Goal: Check status: Check status

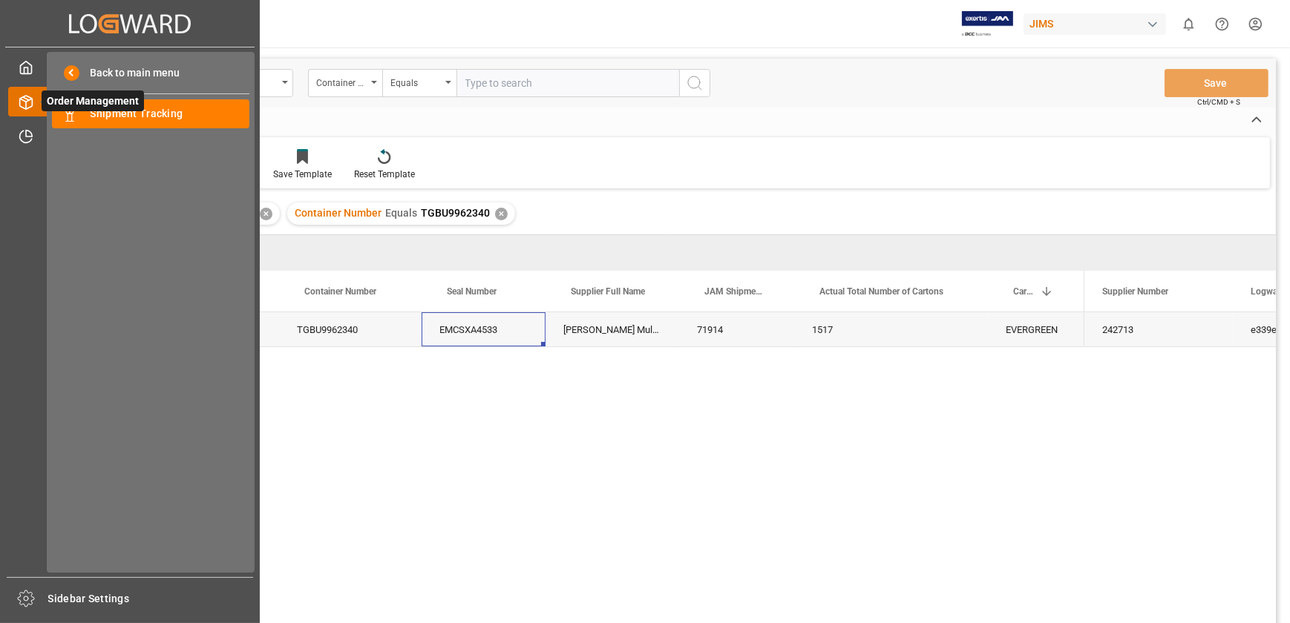
click at [22, 99] on polyline at bounding box center [26, 100] width 12 height 3
click at [119, 116] on span "Shipment Tracking" at bounding box center [171, 114] width 160 height 16
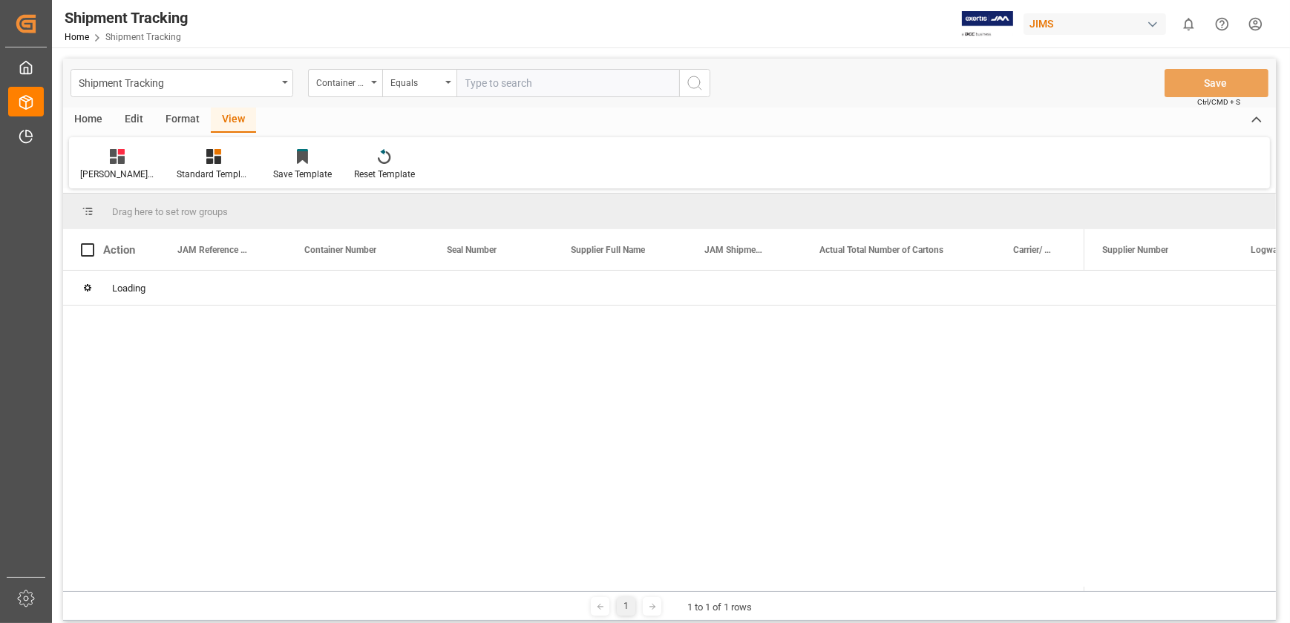
click at [502, 88] on input "text" at bounding box center [567, 83] width 223 height 28
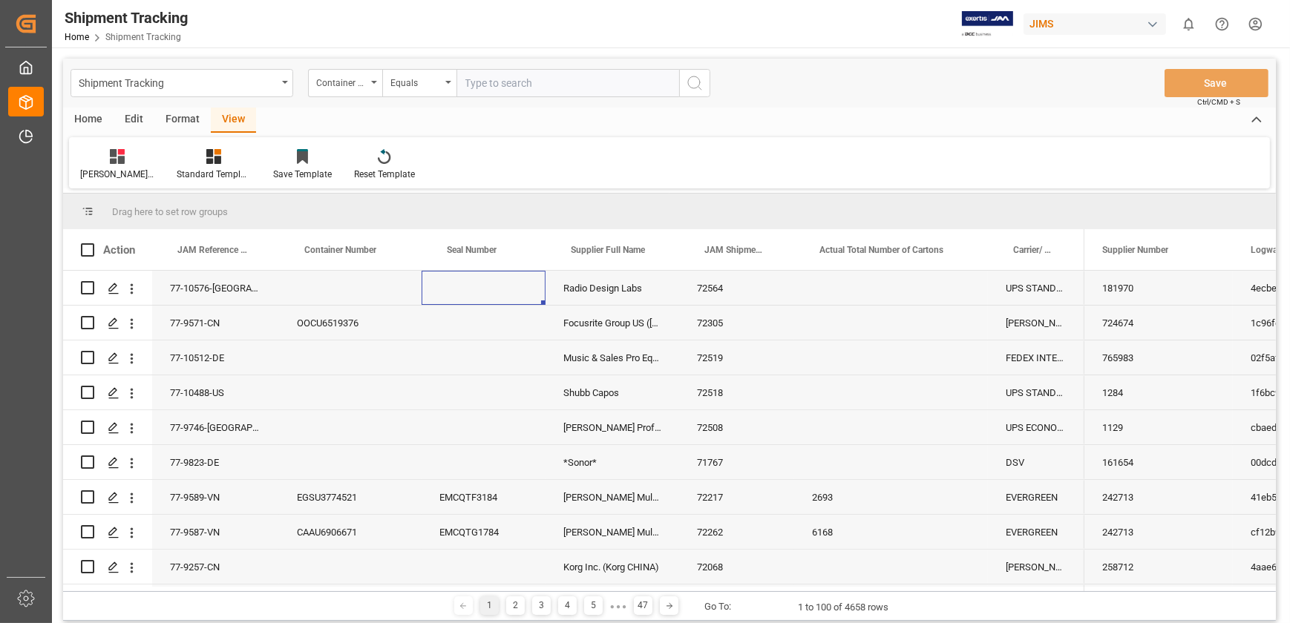
paste input "EMCU1738608"
type input "EMCU1738608"
click at [689, 83] on icon "search button" at bounding box center [695, 83] width 18 height 18
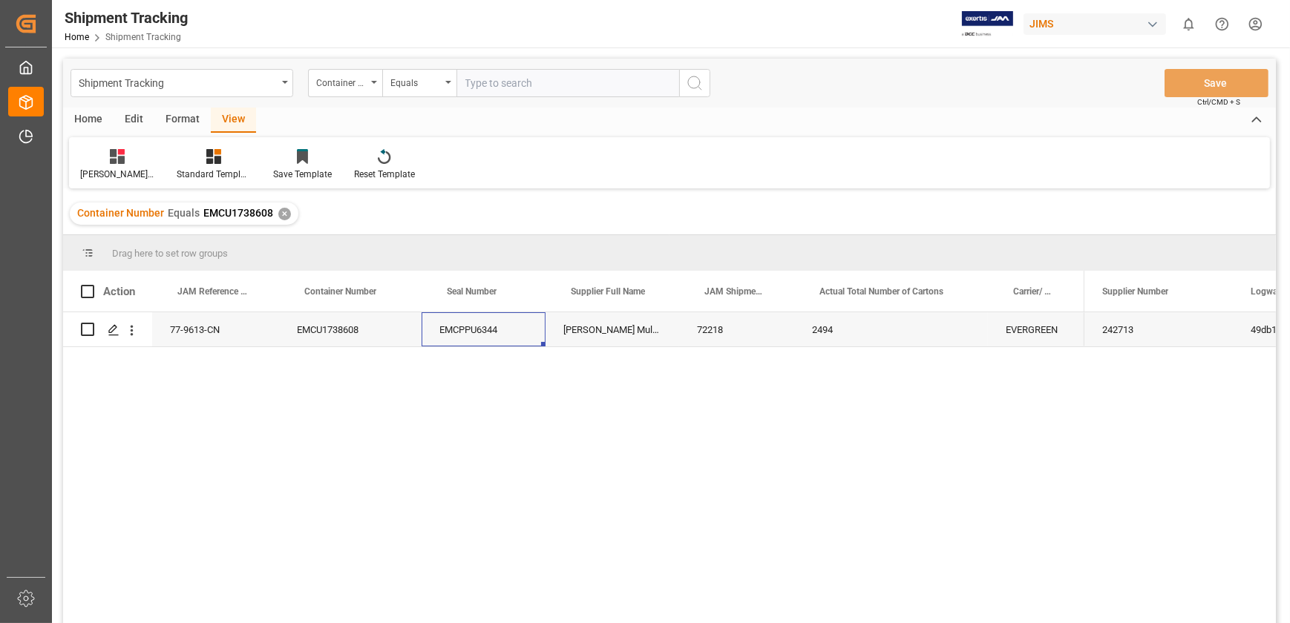
click at [471, 331] on div "EMCPPU6344" at bounding box center [484, 329] width 124 height 34
click at [495, 407] on div "77-9613-CN EMCU1738608 EMCPPU6344 [PERSON_NAME] Multimedia China 72218 2494 EVE…" at bounding box center [669, 470] width 1213 height 316
click at [473, 332] on div "EMCPPU6344" at bounding box center [484, 329] width 124 height 34
click at [704, 341] on div "72218" at bounding box center [736, 329] width 115 height 34
click at [474, 329] on div "EMCPPU6344" at bounding box center [484, 329] width 124 height 34
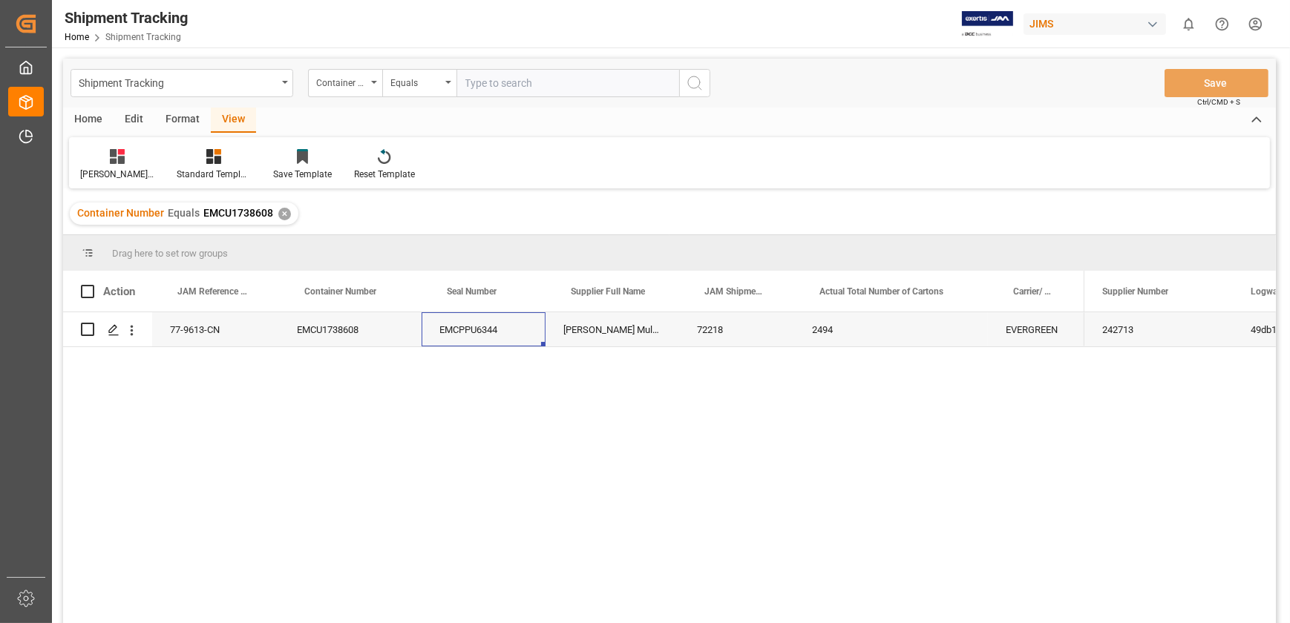
click at [709, 333] on div "72218" at bounding box center [736, 329] width 115 height 34
click at [201, 333] on div "77-9613-CN" at bounding box center [215, 329] width 127 height 34
click at [313, 335] on div "EMCU1738608" at bounding box center [350, 329] width 142 height 34
click at [476, 333] on div "EMCPPU6344" at bounding box center [484, 329] width 124 height 34
click at [732, 332] on div "72218" at bounding box center [736, 329] width 115 height 34
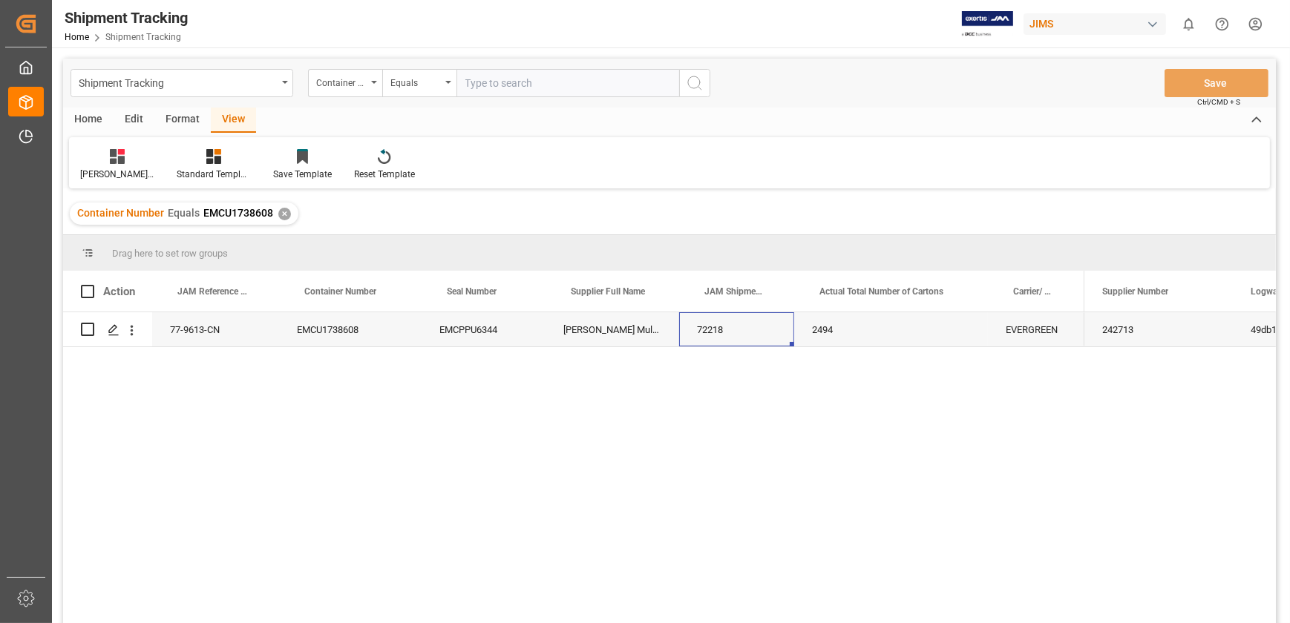
click at [825, 334] on div "2494" at bounding box center [891, 329] width 194 height 34
